Goal: Information Seeking & Learning: Learn about a topic

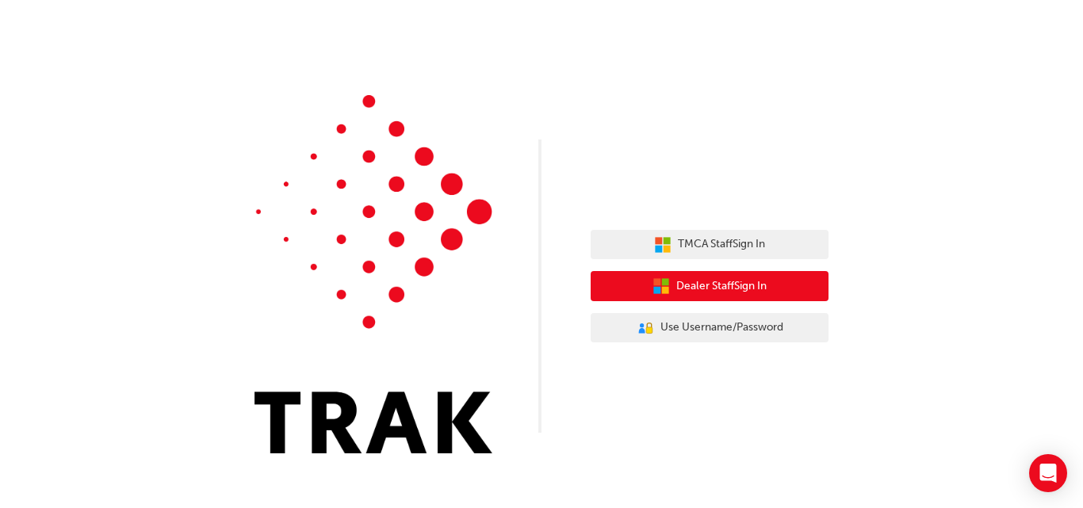
click at [722, 281] on span "Dealer Staff Sign In" at bounding box center [721, 286] width 90 height 18
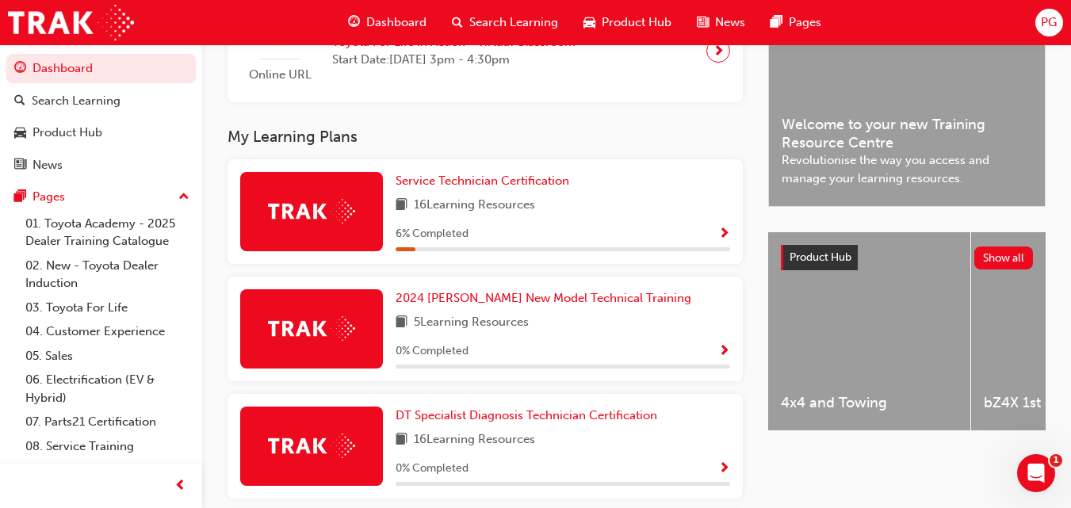
scroll to position [445, 0]
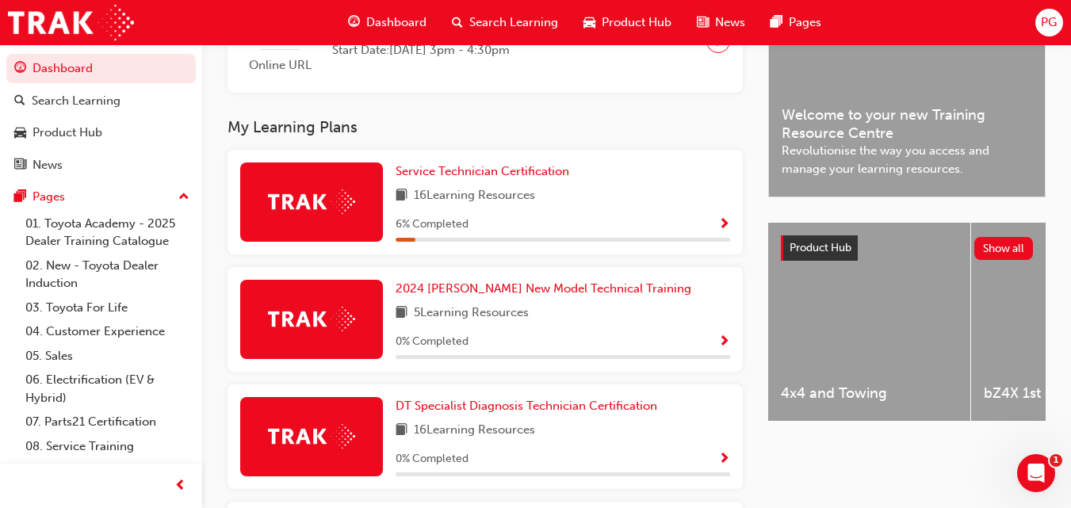
click at [724, 225] on span "Show Progress" at bounding box center [724, 225] width 12 height 14
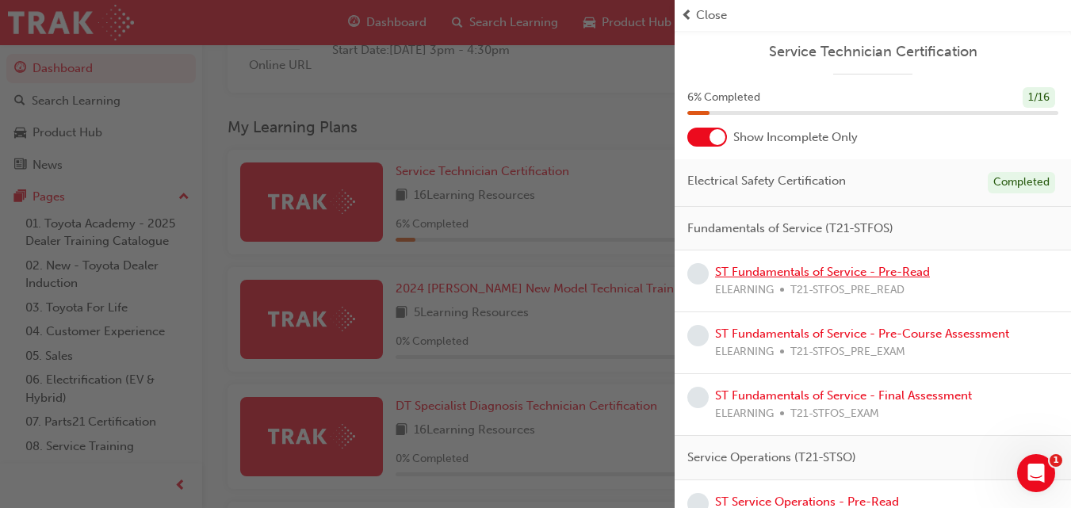
click at [888, 272] on link "ST Fundamentals of Service - Pre-Read" at bounding box center [822, 272] width 215 height 14
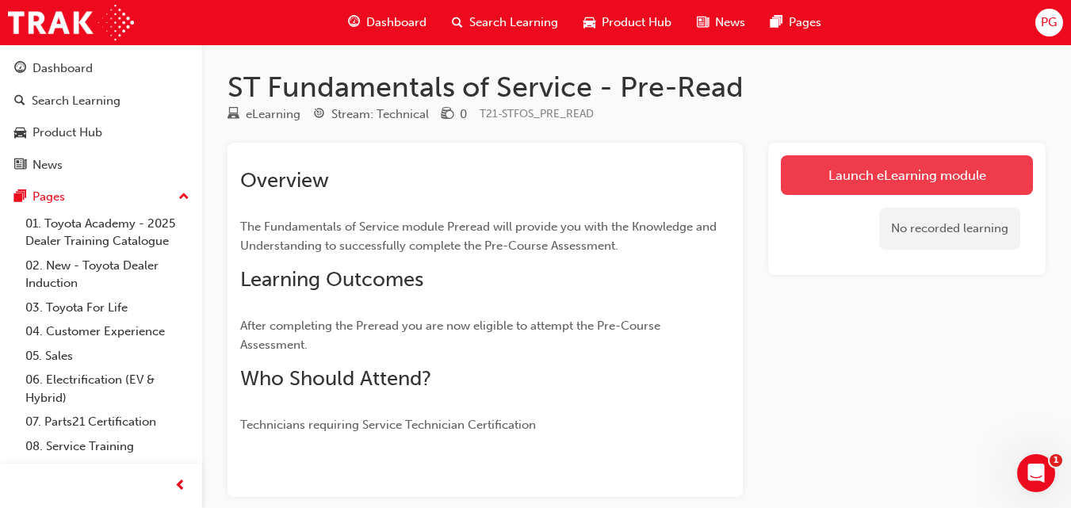
click at [832, 165] on link "Launch eLearning module" at bounding box center [907, 175] width 252 height 40
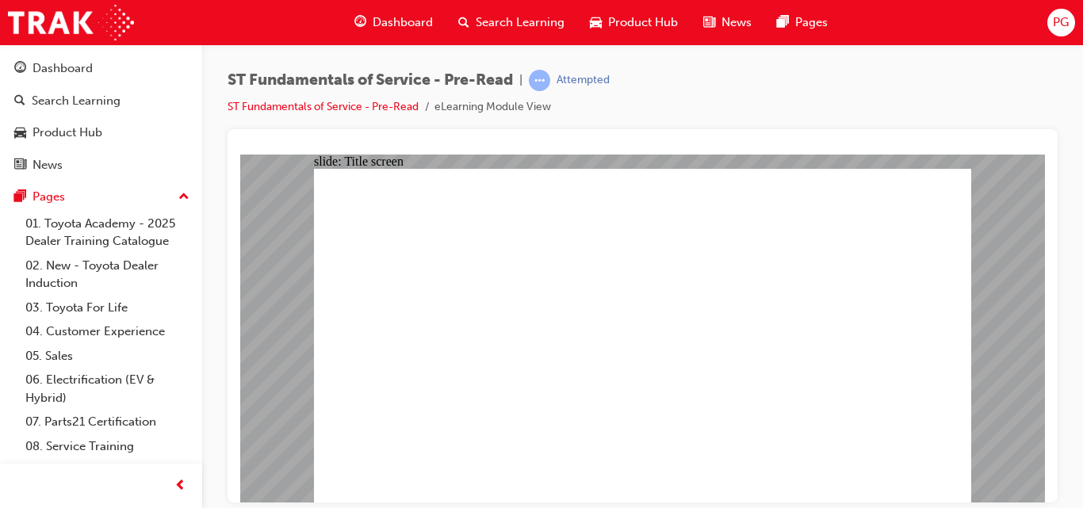
click at [1082, 246] on div "ST Fundamentals of Service - Pre-Read | Attempted ST Fundamentals of Service - …" at bounding box center [642, 256] width 881 height 424
click at [1040, 438] on div "slide: PDF BACK I have read this document BACK I have read this document" at bounding box center [642, 328] width 804 height 348
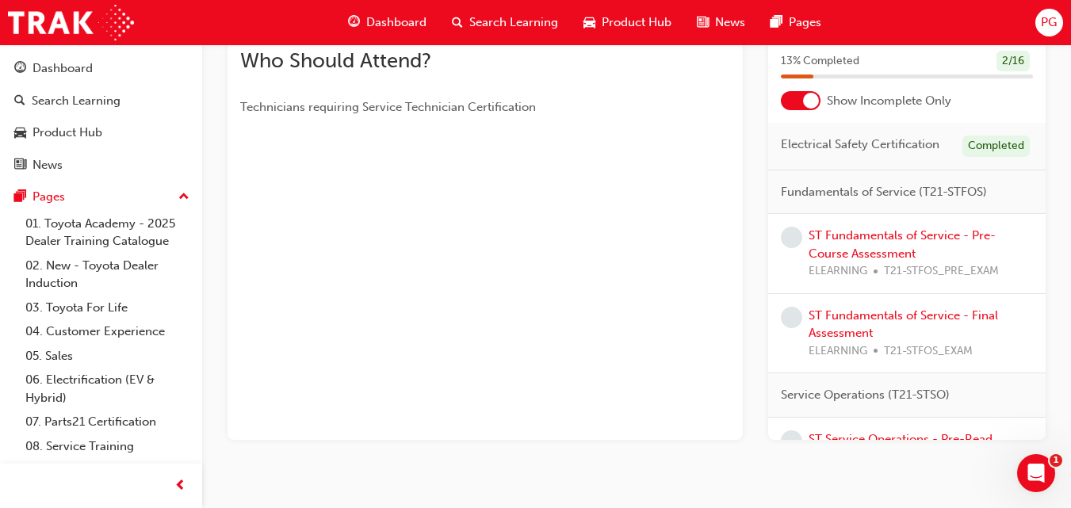
scroll to position [319, 0]
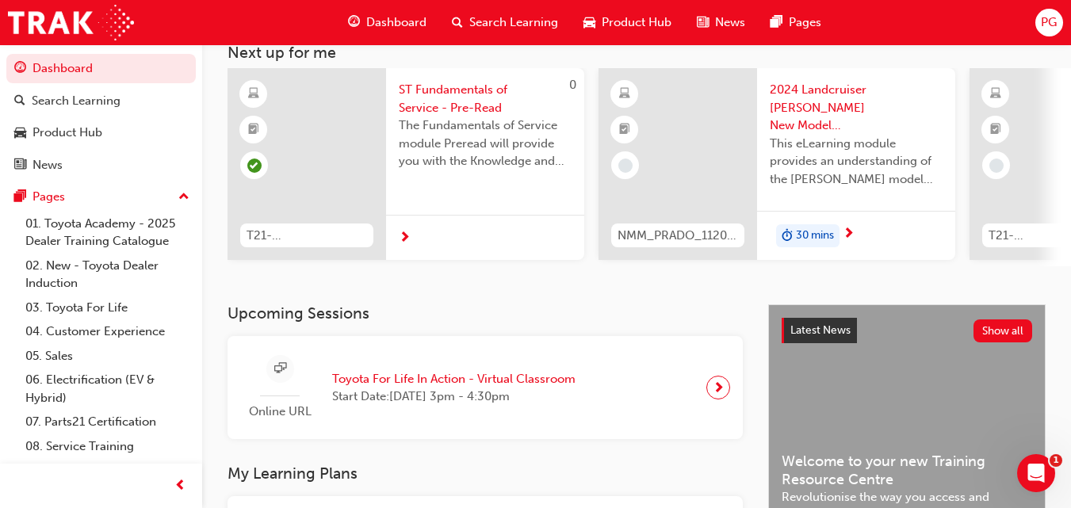
scroll to position [319, 0]
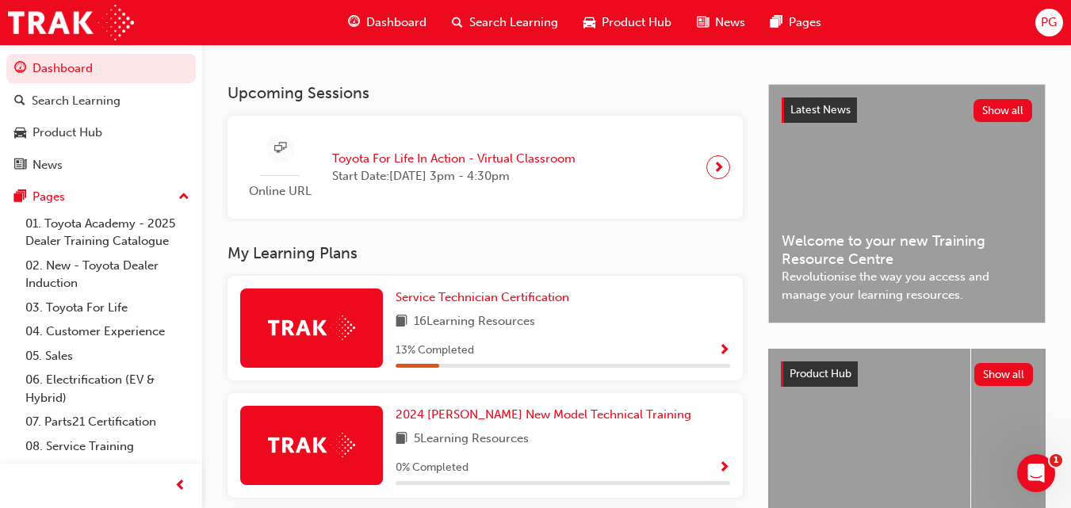
click at [725, 348] on span "Show Progress" at bounding box center [724, 351] width 12 height 14
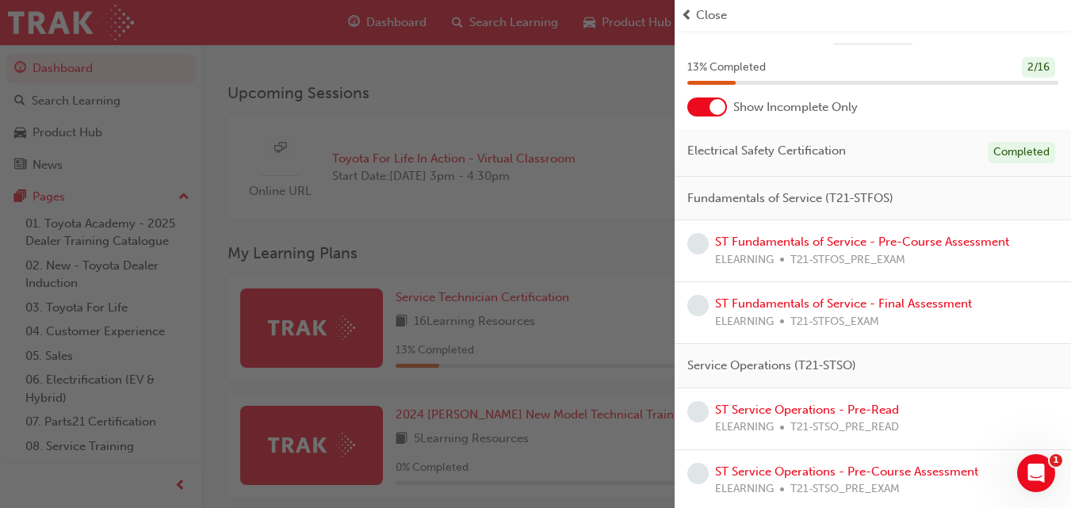
scroll to position [0, 0]
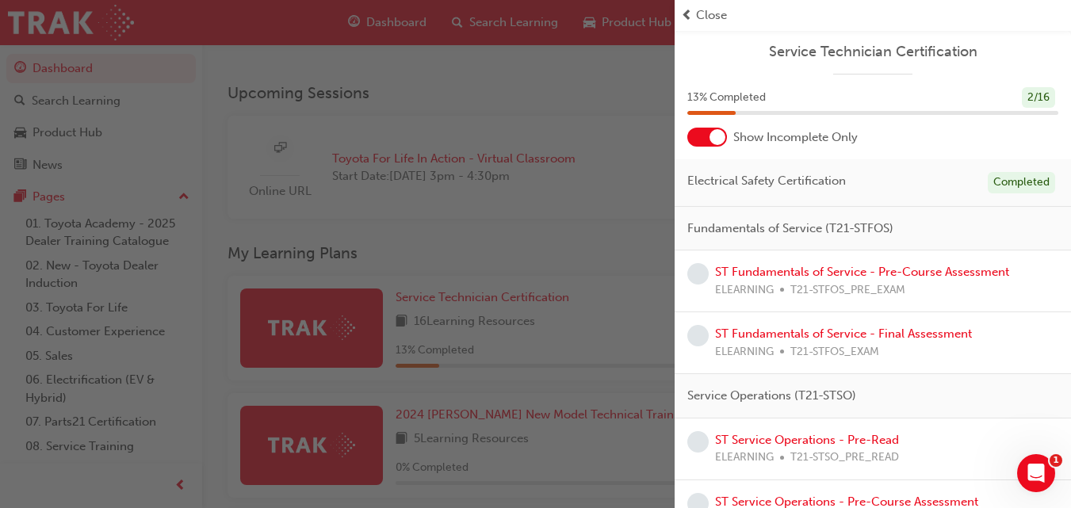
click at [695, 276] on span "learningRecordVerb_NONE-icon" at bounding box center [697, 273] width 21 height 21
click at [730, 270] on link "ST Fundamentals of Service - Pre-Course Assessment" at bounding box center [862, 272] width 294 height 14
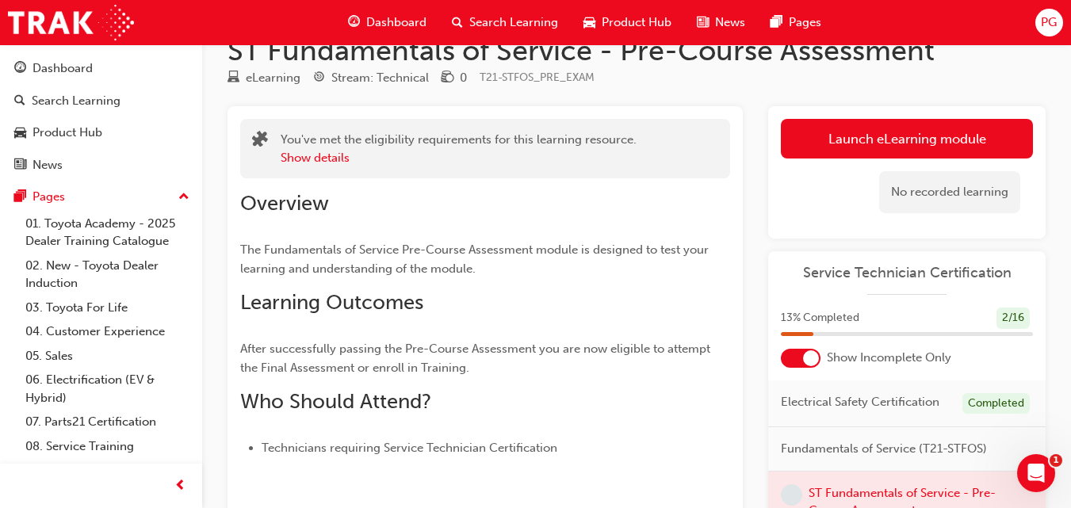
scroll to position [35, 0]
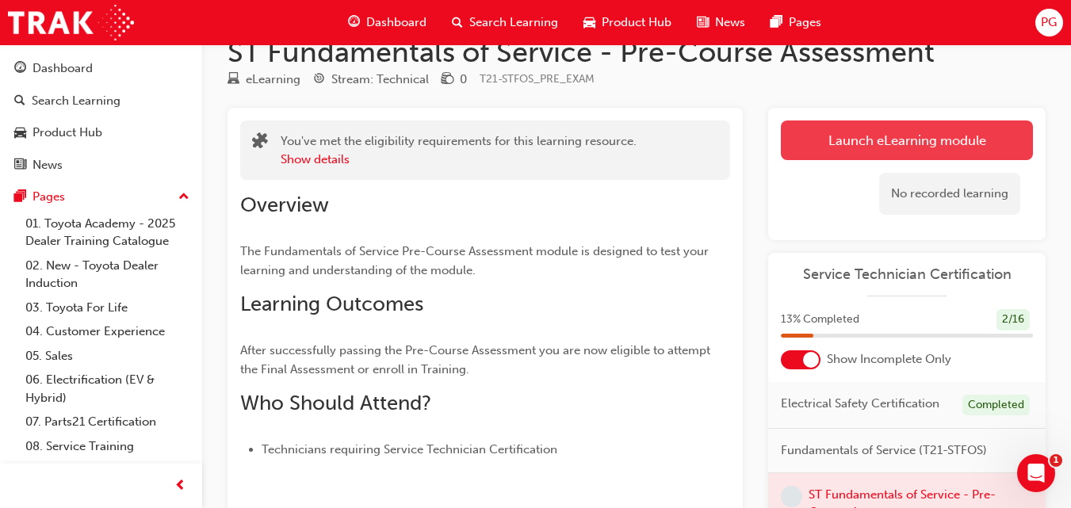
click at [863, 135] on link "Launch eLearning module" at bounding box center [907, 140] width 252 height 40
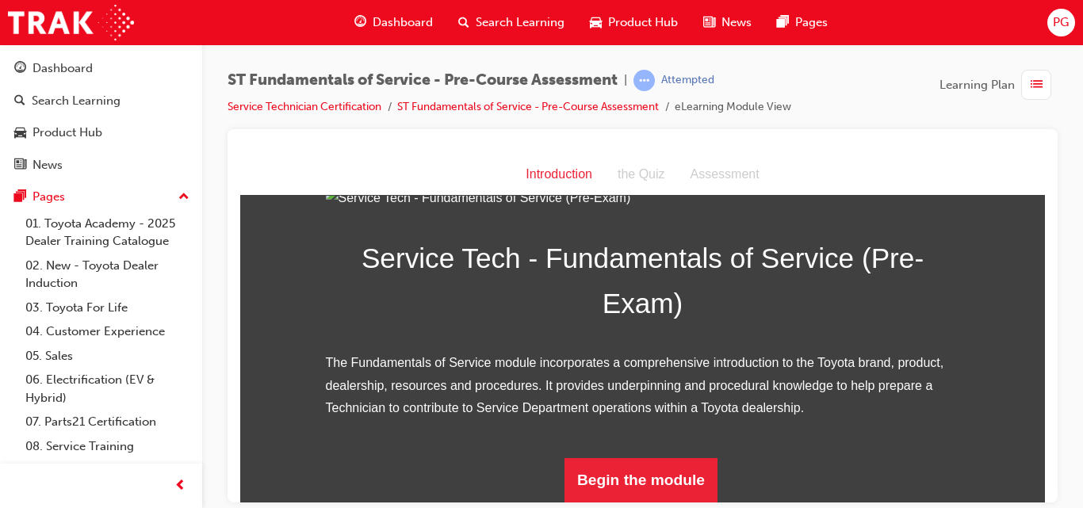
scroll to position [226, 0]
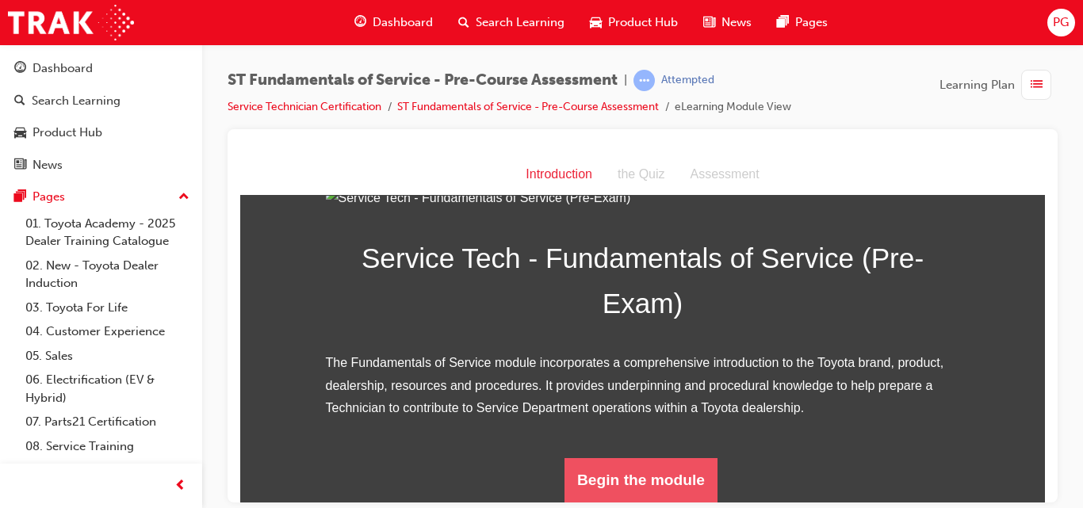
click at [634, 471] on button "Begin the module" at bounding box center [640, 479] width 153 height 44
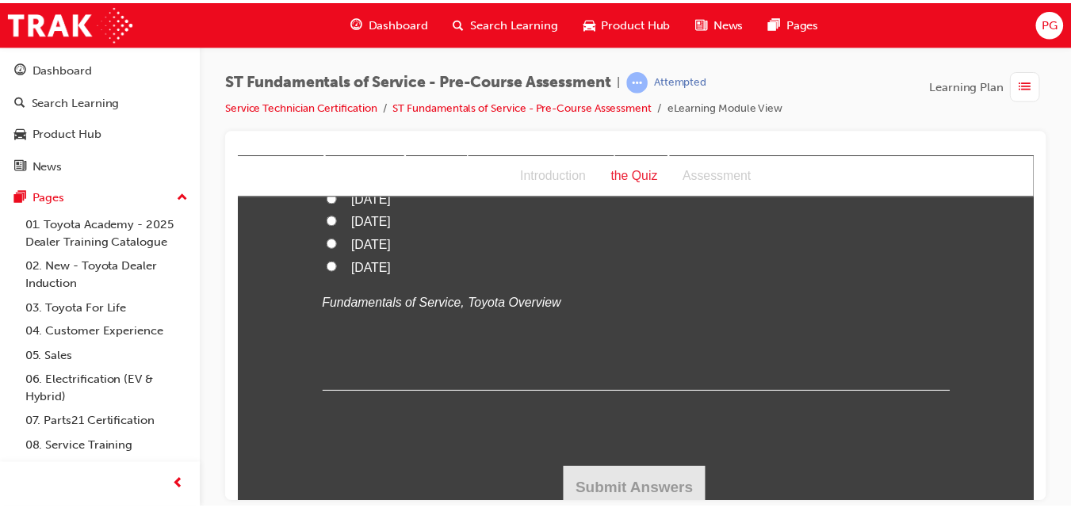
scroll to position [3319, 0]
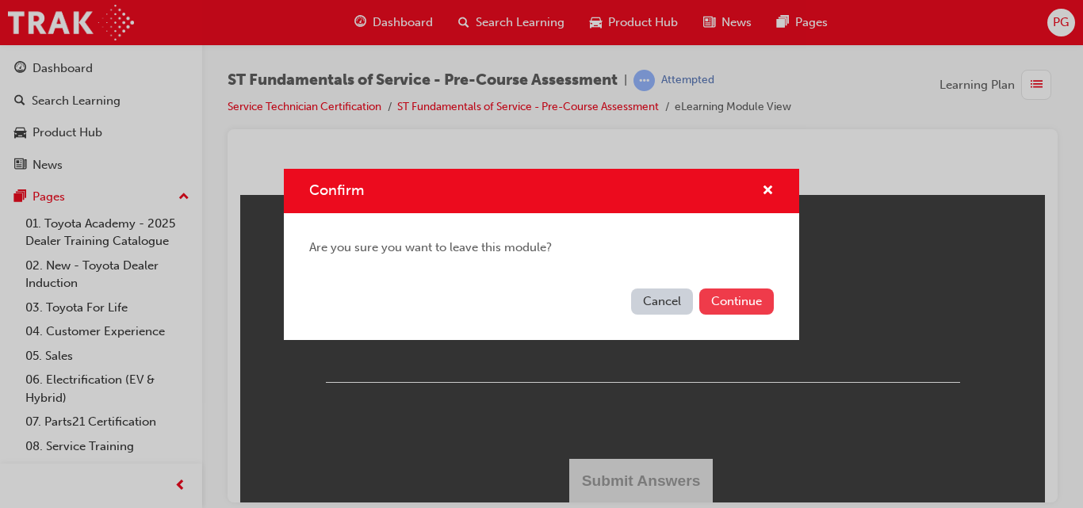
click at [751, 300] on button "Continue" at bounding box center [736, 301] width 75 height 26
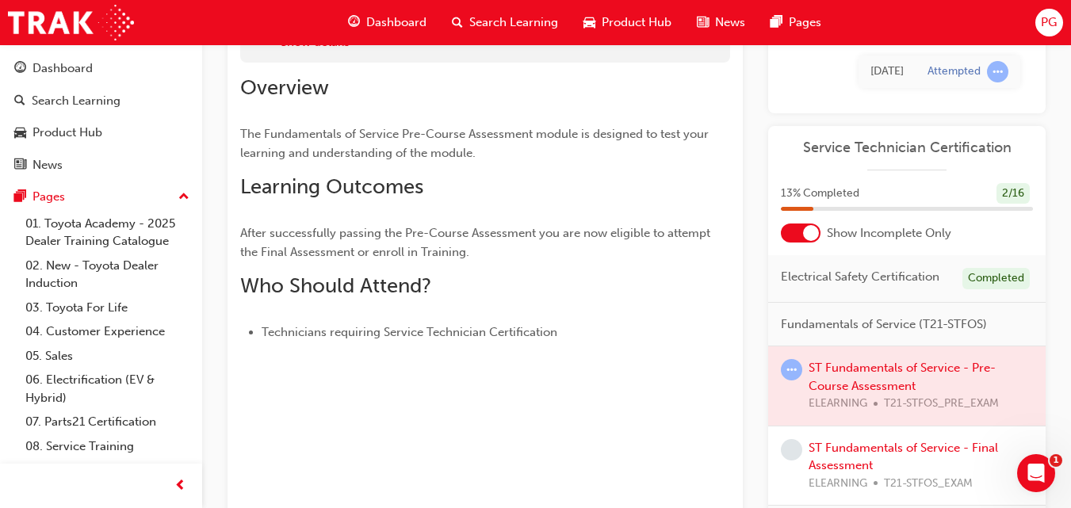
scroll to position [151, 0]
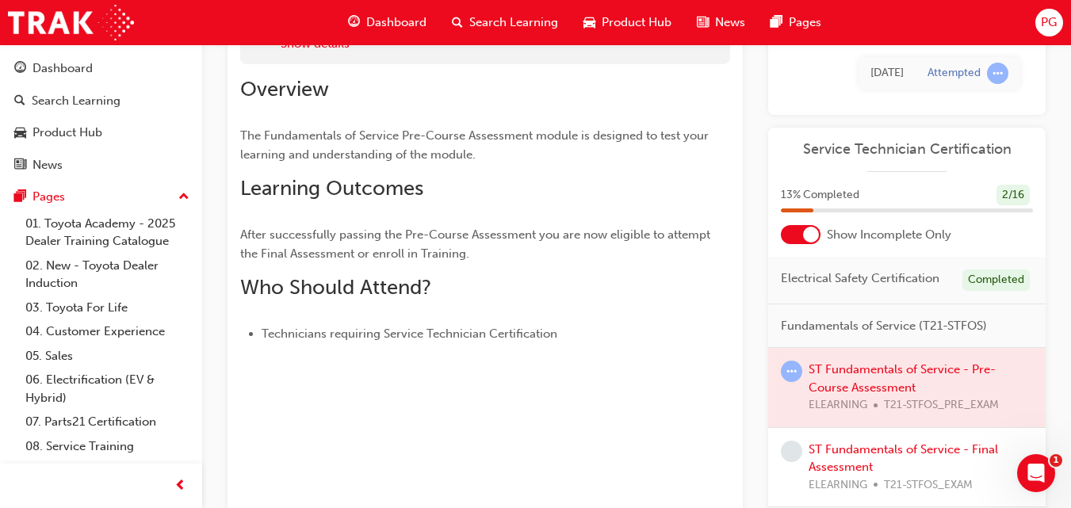
click at [801, 231] on div at bounding box center [801, 234] width 40 height 19
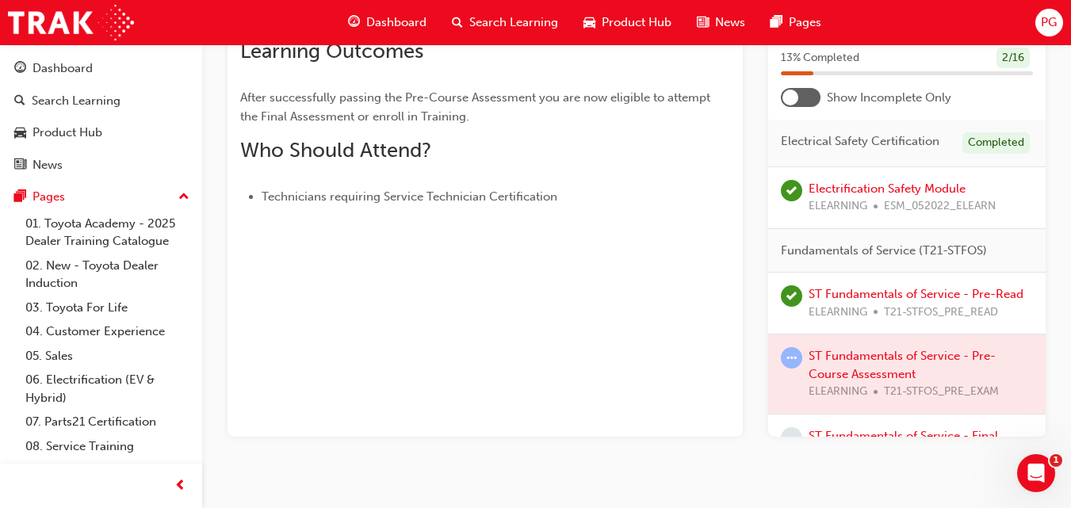
scroll to position [292, 0]
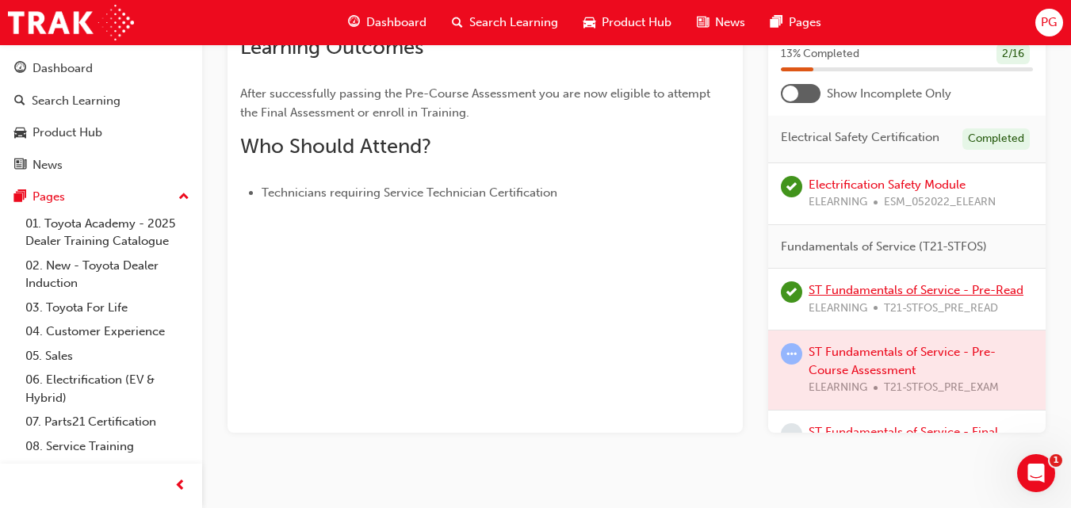
click at [892, 297] on link "ST Fundamentals of Service - Pre-Read" at bounding box center [915, 290] width 215 height 14
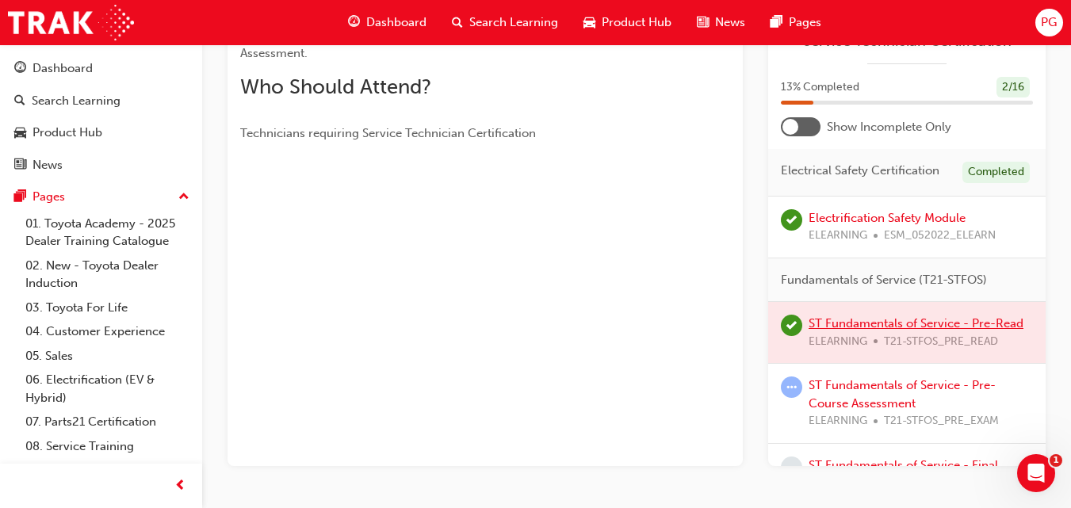
scroll to position [232, 0]
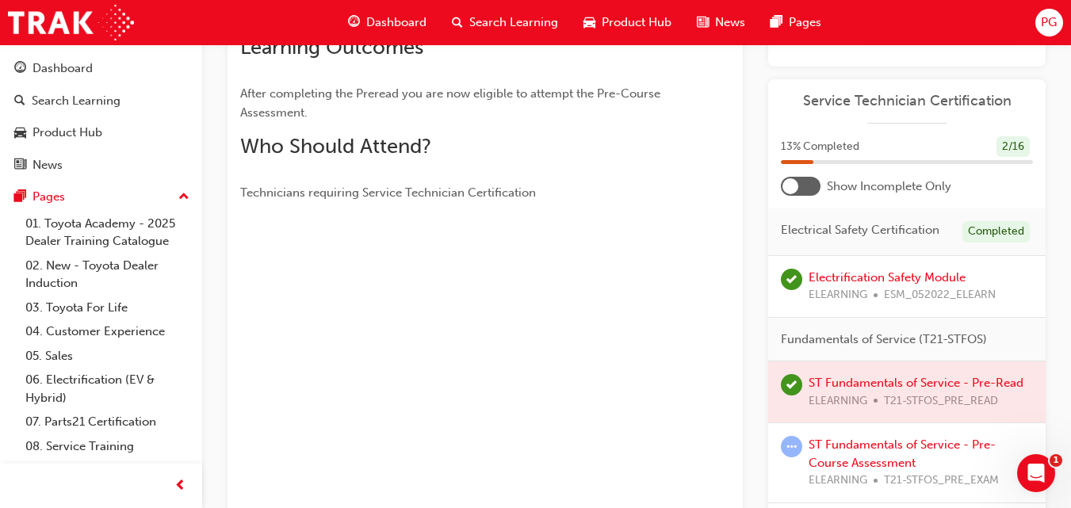
click at [824, 410] on div at bounding box center [906, 391] width 277 height 61
click at [843, 395] on div at bounding box center [906, 391] width 277 height 61
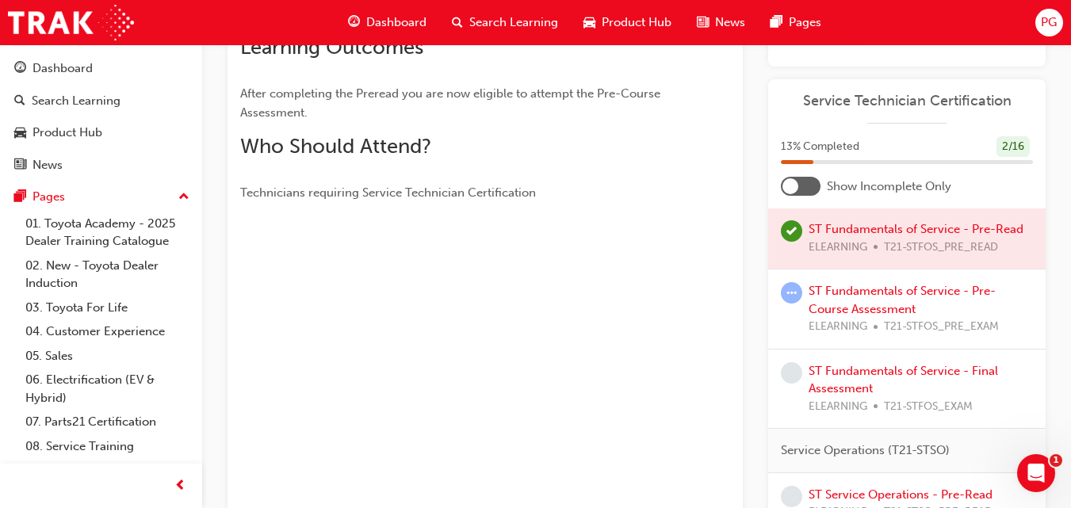
scroll to position [162, 0]
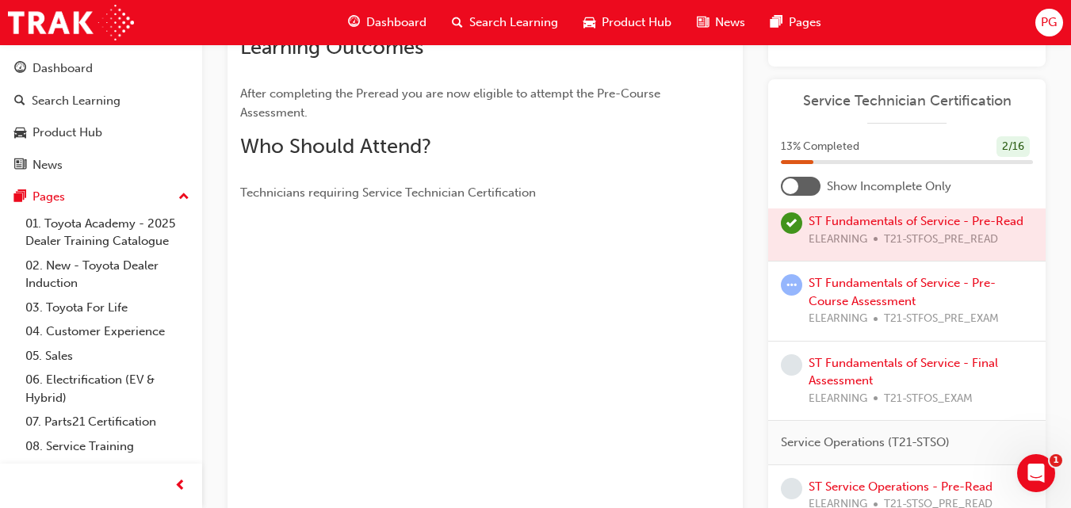
click at [978, 232] on div at bounding box center [906, 230] width 277 height 61
click at [827, 243] on div at bounding box center [906, 230] width 277 height 61
click at [795, 234] on span "learningRecordVerb_COMPLETE-icon" at bounding box center [791, 222] width 21 height 21
click at [821, 241] on div at bounding box center [906, 230] width 277 height 61
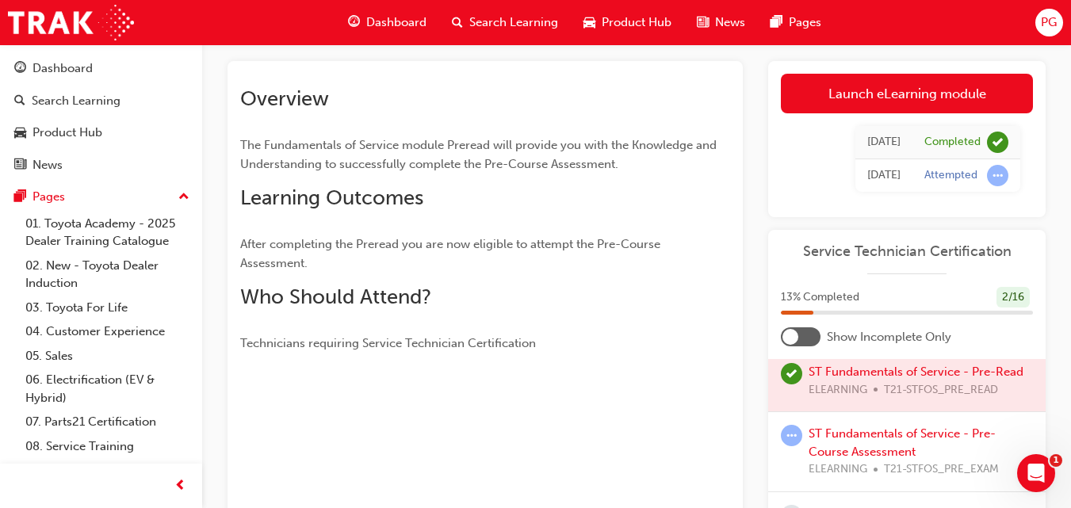
scroll to position [80, 0]
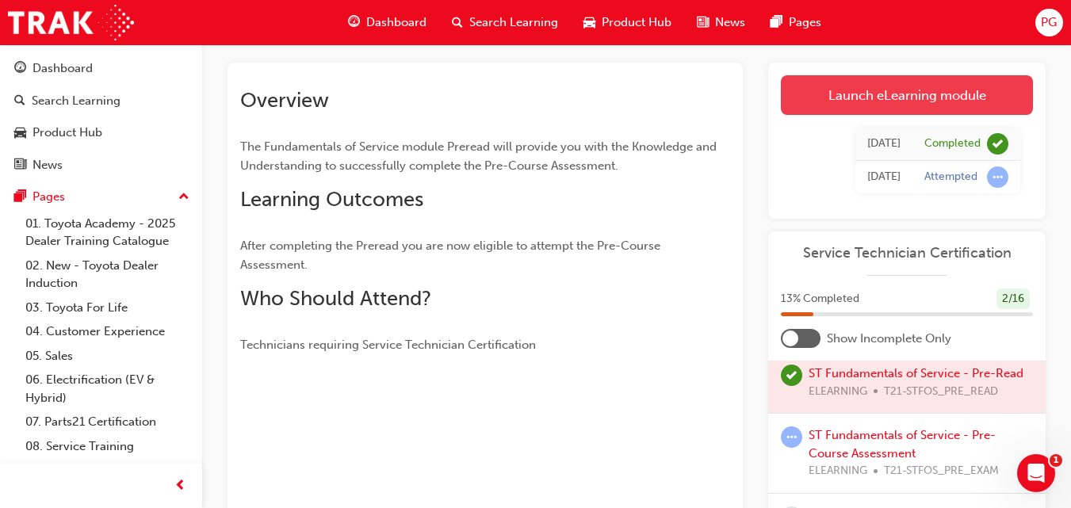
click at [852, 100] on link "Launch eLearning module" at bounding box center [907, 95] width 252 height 40
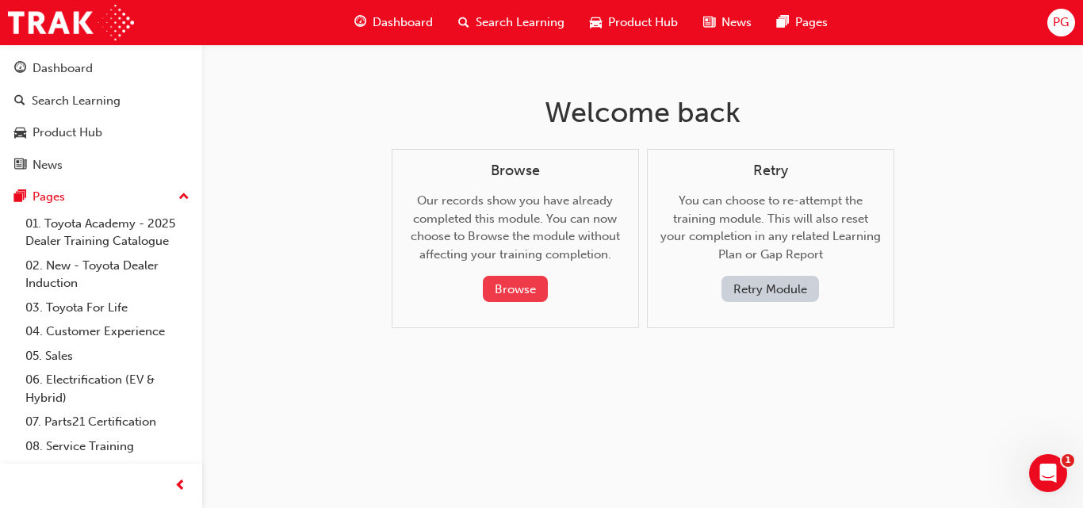
click at [495, 291] on button "Browse" at bounding box center [515, 289] width 65 height 26
